Goal: Communication & Community: Participate in discussion

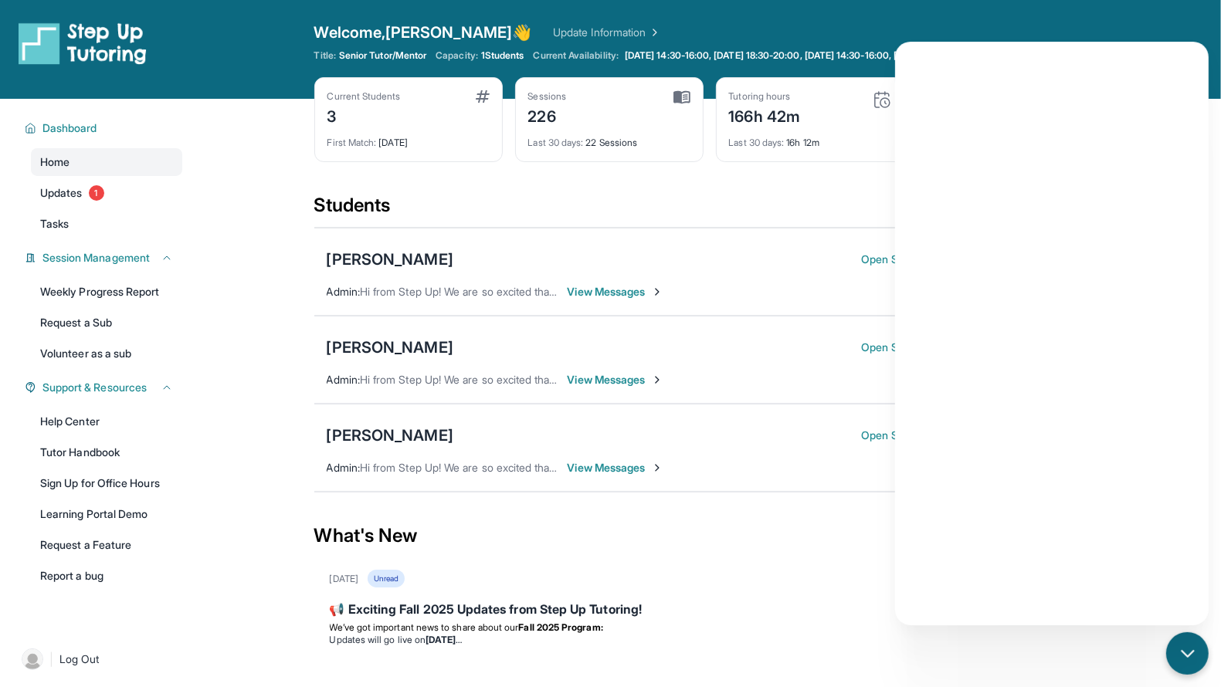
click at [699, 539] on div "What's New" at bounding box center [709, 536] width 791 height 68
click at [687, 474] on div "[PERSON_NAME] Open Session Guide Join Meeting Admin : Hi from Step Up! We are s…" at bounding box center [709, 448] width 791 height 88
click at [785, 458] on div "[PERSON_NAME] Open Session Guide Join Meeting Admin : Hi from Step Up! We are s…" at bounding box center [709, 448] width 791 height 88
click at [718, 438] on div "[PERSON_NAME] Open Session Guide Join Meeting" at bounding box center [710, 435] width 766 height 31
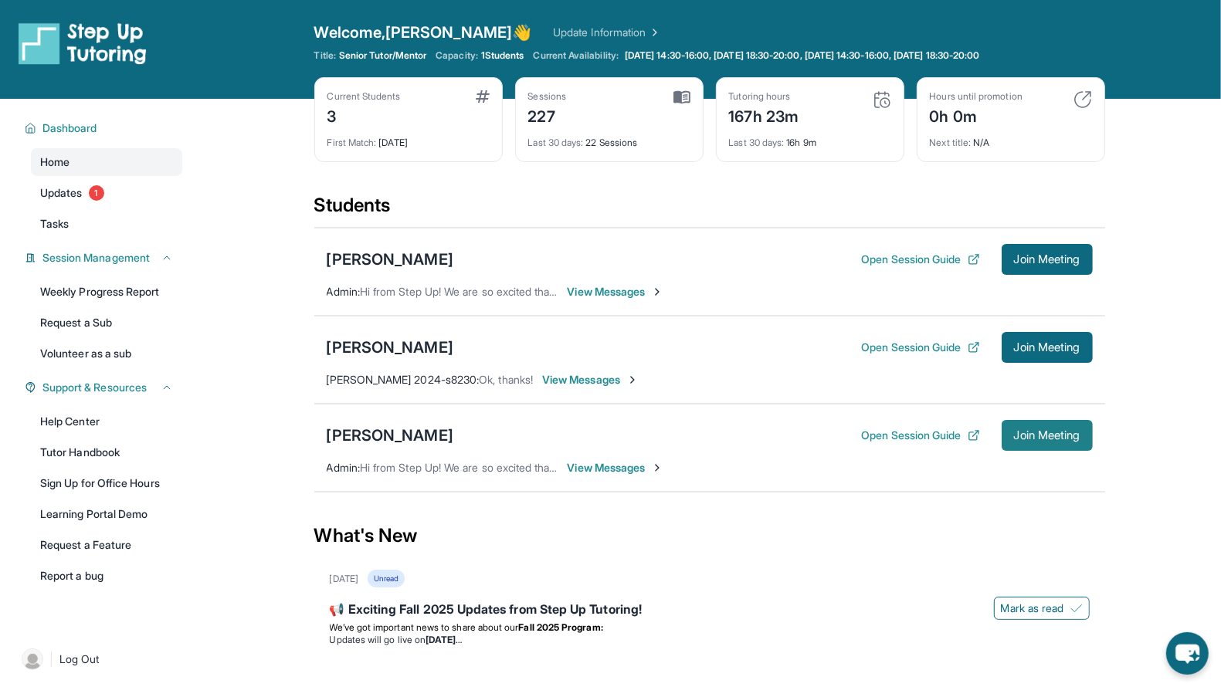
click at [1033, 431] on span "Join Meeting" at bounding box center [1047, 435] width 66 height 9
